Goal: Task Accomplishment & Management: Manage account settings

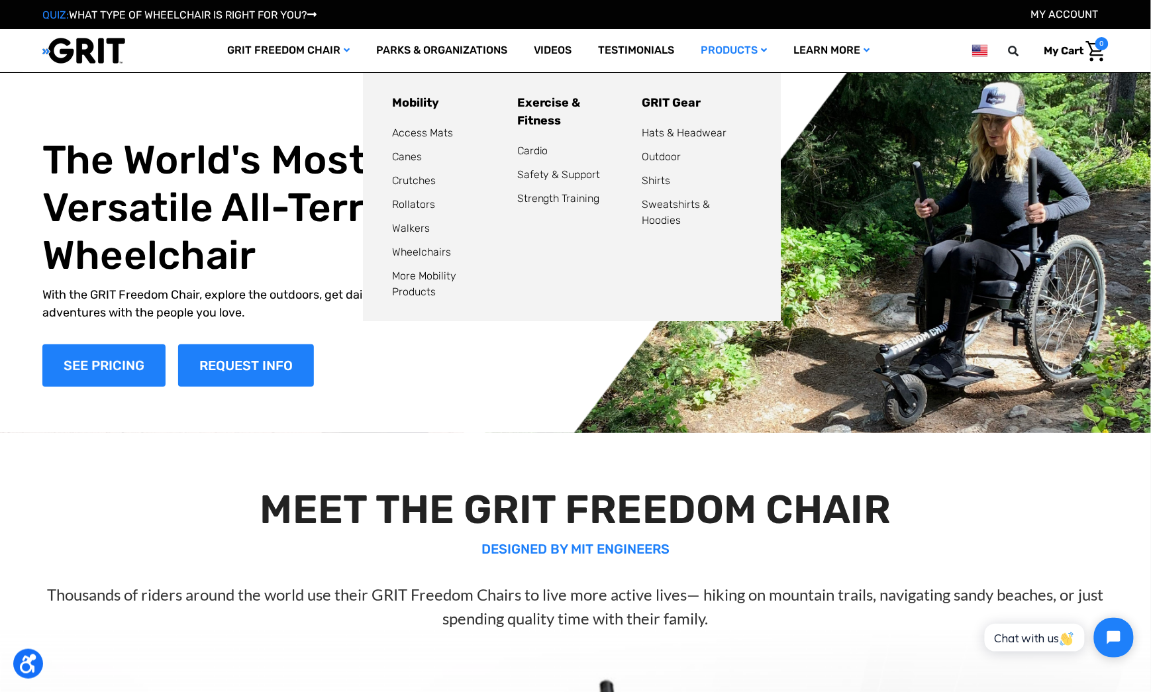
click at [736, 45] on link "Products" at bounding box center [734, 50] width 93 height 43
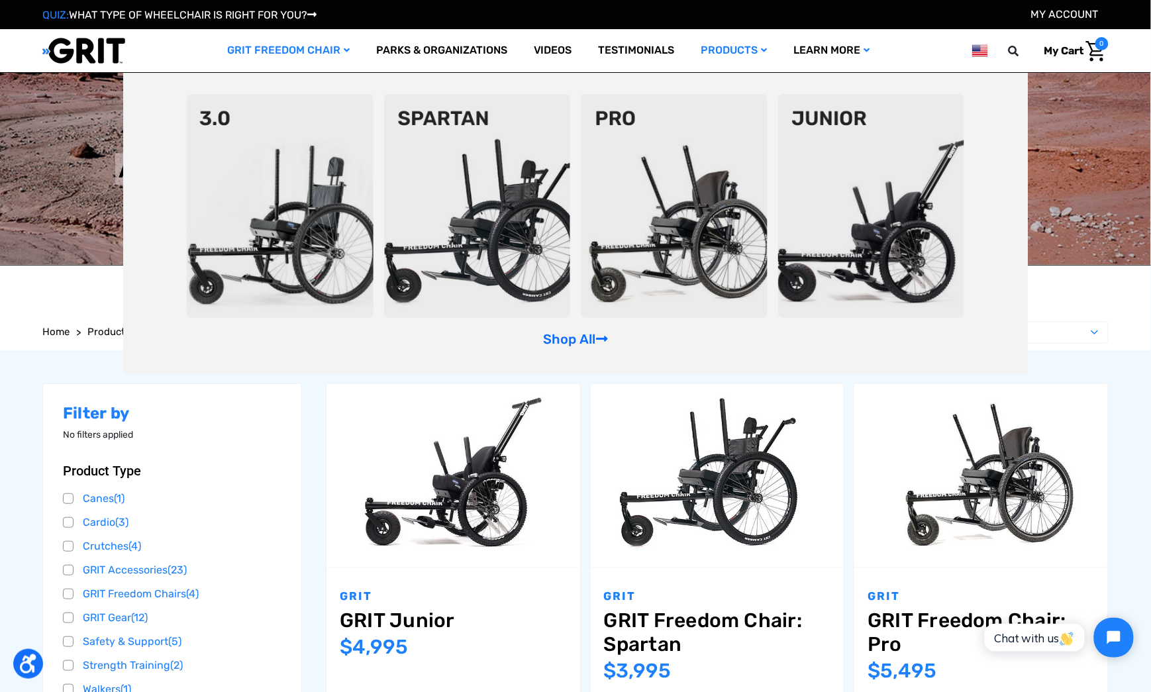
click at [292, 54] on link "GRIT Freedom Chair" at bounding box center [288, 50] width 149 height 43
click at [294, 52] on link "GRIT Freedom Chair" at bounding box center [288, 50] width 149 height 43
click at [562, 339] on link "Shop All" at bounding box center [575, 339] width 65 height 16
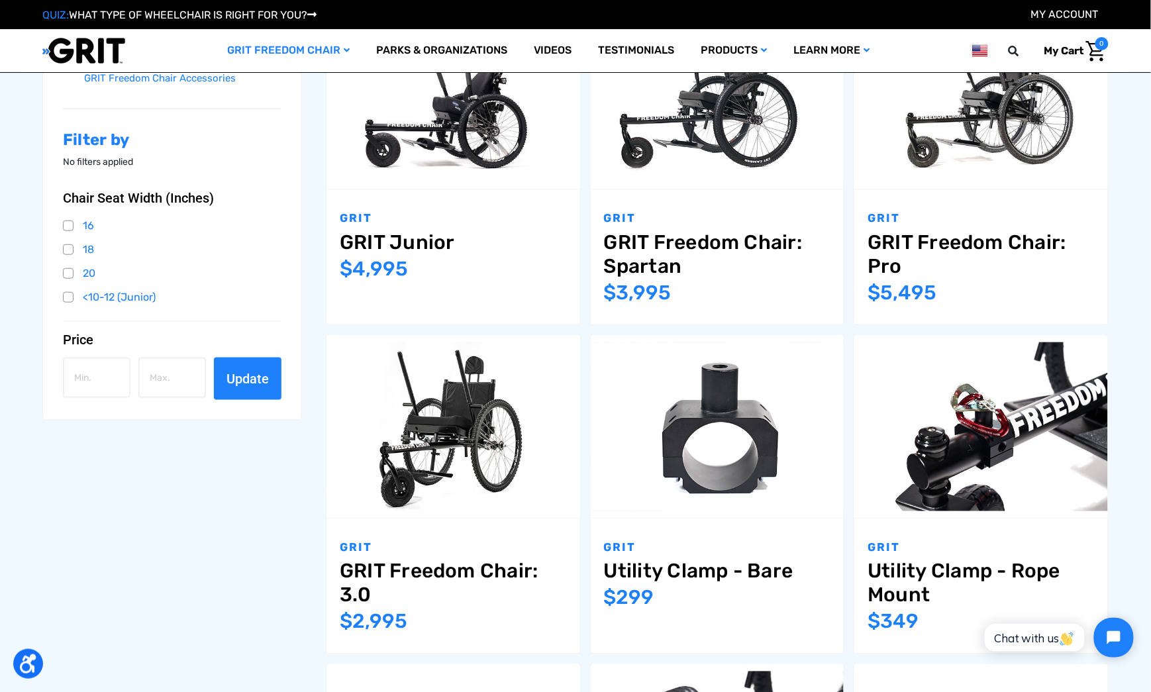
scroll to position [323, 0]
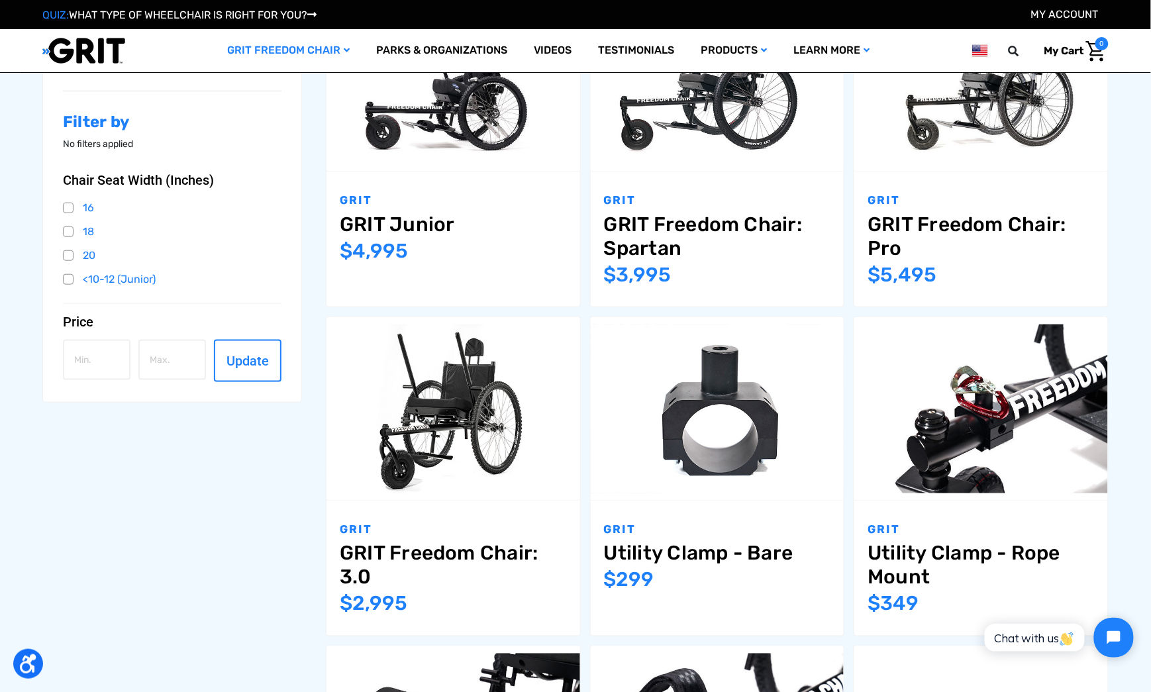
click at [1087, 17] on link "My Account" at bounding box center [1065, 14] width 68 height 13
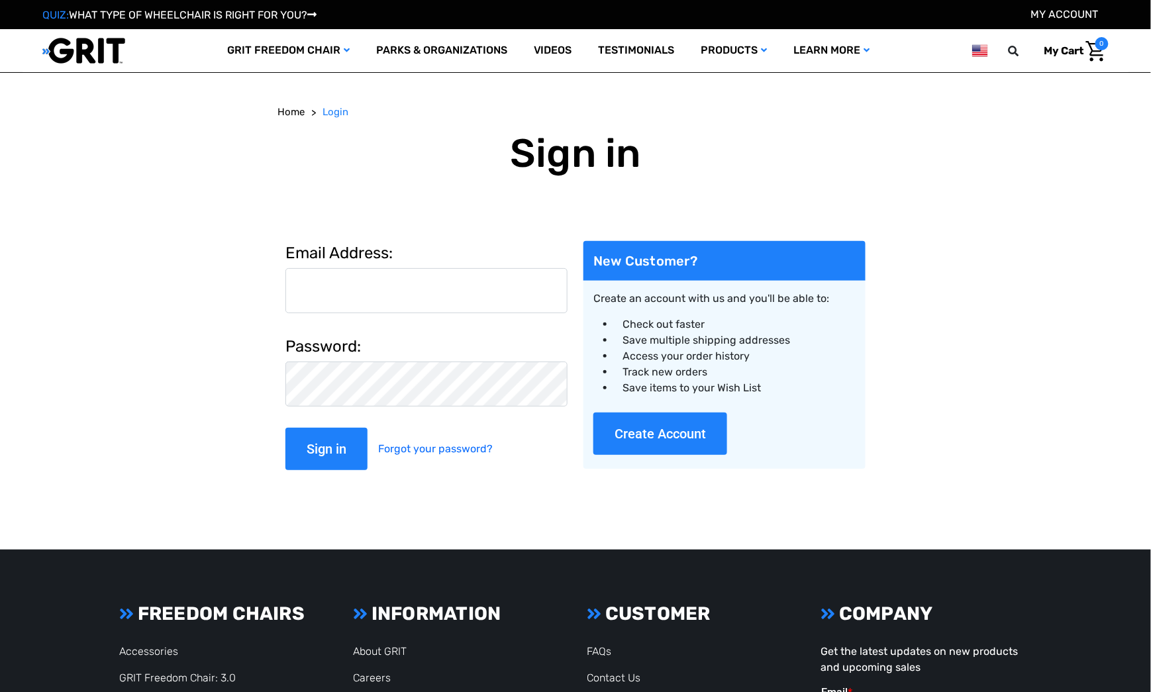
click at [472, 269] on input "Email Address:" at bounding box center [427, 290] width 282 height 45
type input "alexguarco@gogrit.us"
click at [286, 428] on input "Sign in" at bounding box center [327, 449] width 82 height 42
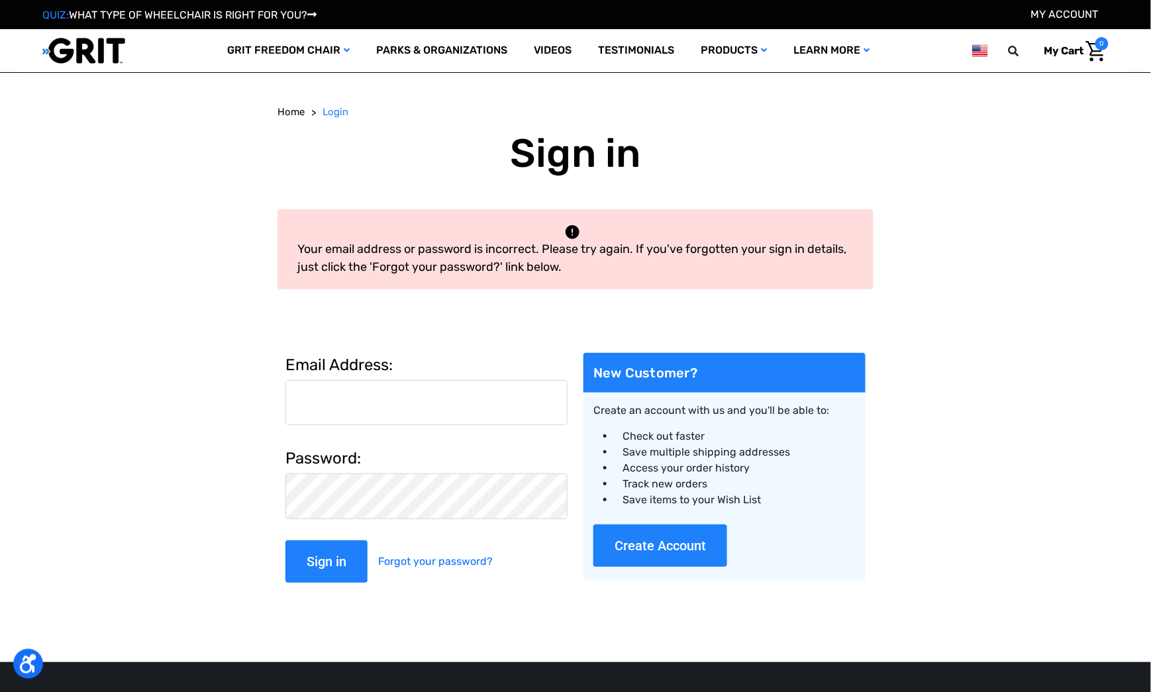
click at [335, 403] on input "Email Address:" at bounding box center [427, 402] width 282 height 45
type input "[PERSON_NAME][EMAIL_ADDRESS][DOMAIN_NAME]"
click at [286, 541] on input "Sign in" at bounding box center [327, 562] width 82 height 42
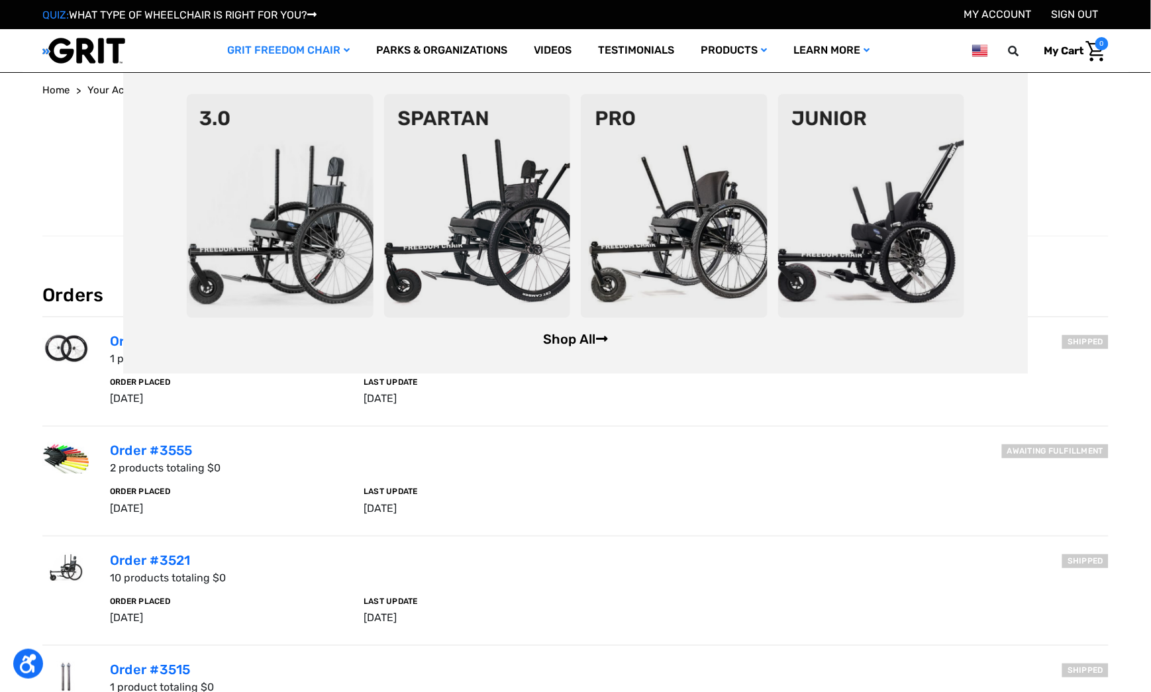
click at [574, 339] on link "Shop All" at bounding box center [575, 339] width 65 height 16
